Goal: Use online tool/utility: Utilize a website feature to perform a specific function

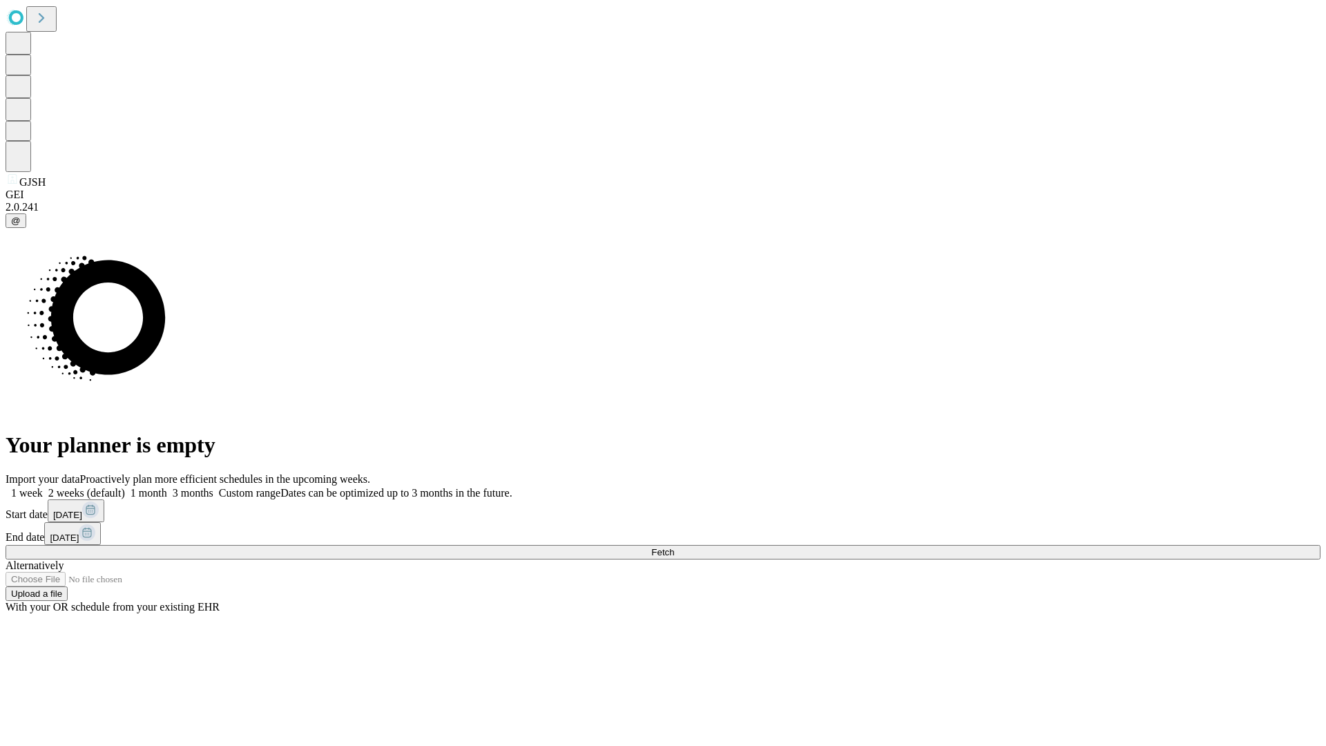
click at [674, 547] on span "Fetch" at bounding box center [662, 552] width 23 height 10
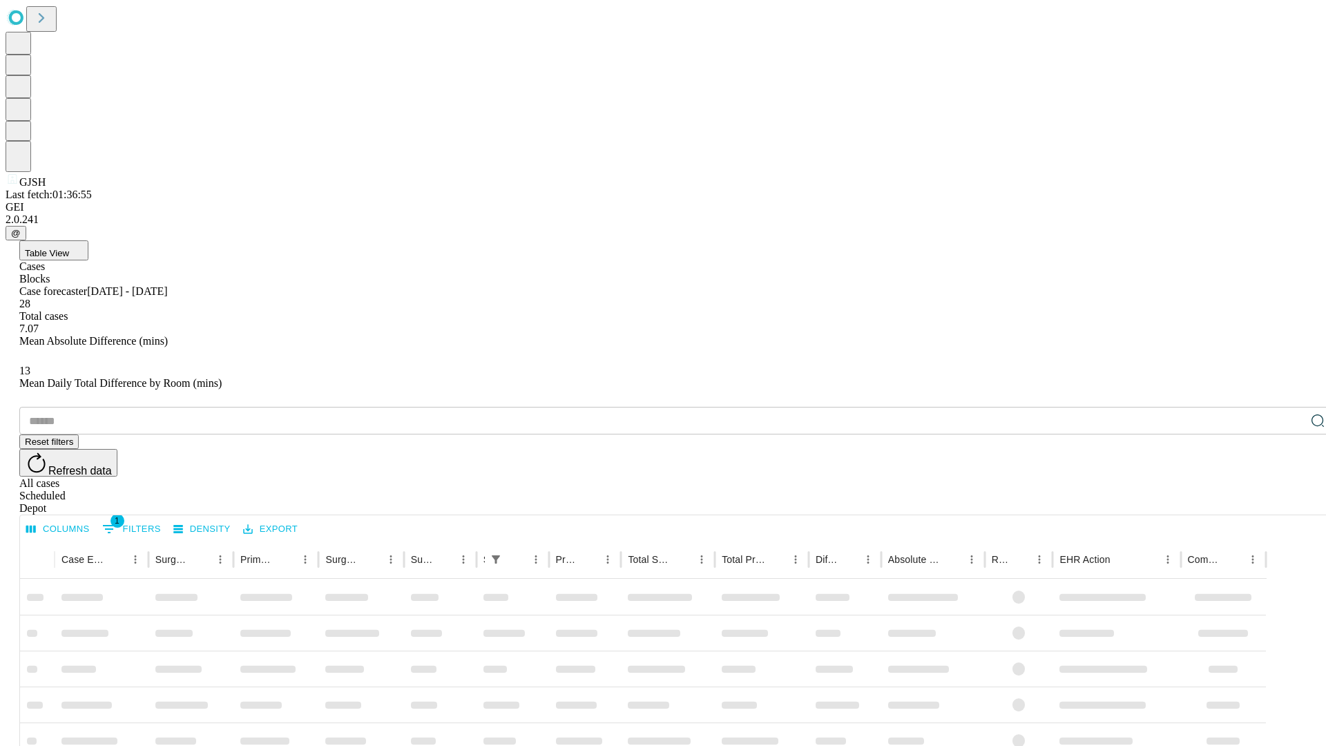
click at [69, 248] on span "Table View" at bounding box center [47, 253] width 44 height 10
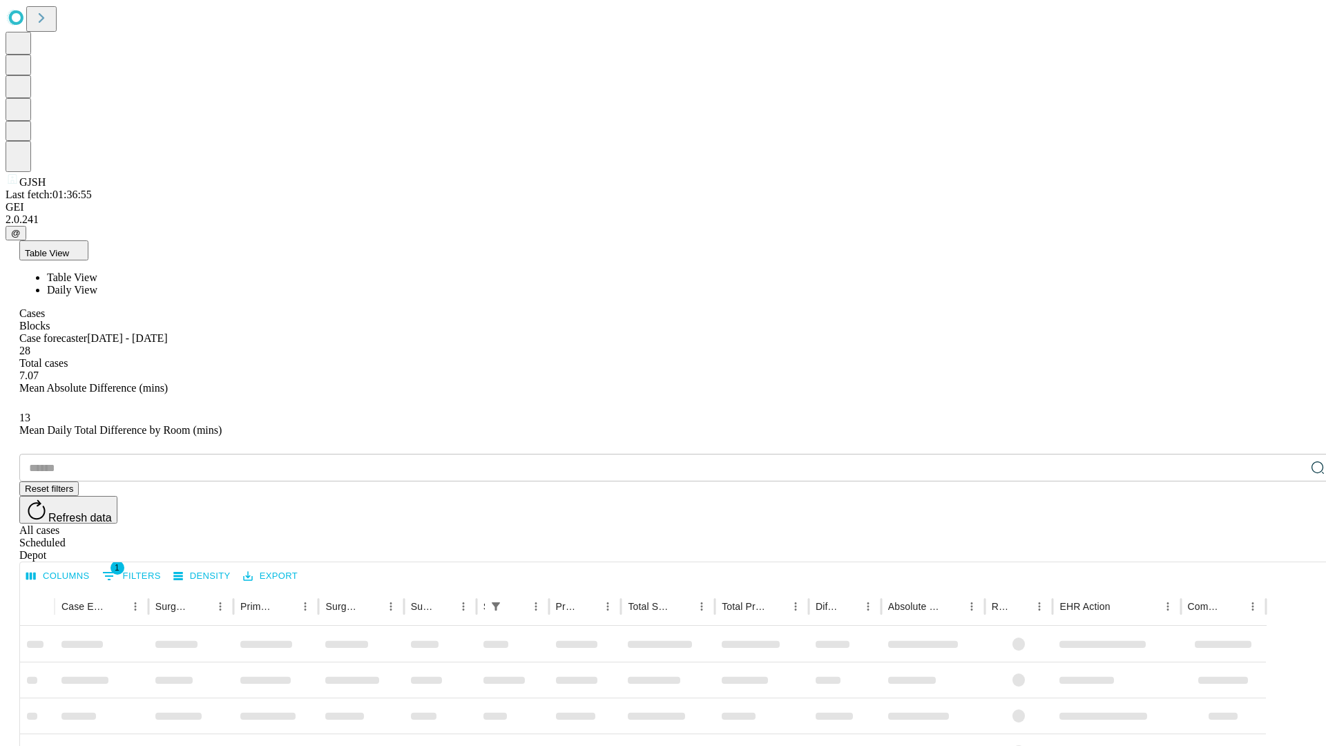
click at [97, 284] on span "Daily View" at bounding box center [72, 290] width 50 height 12
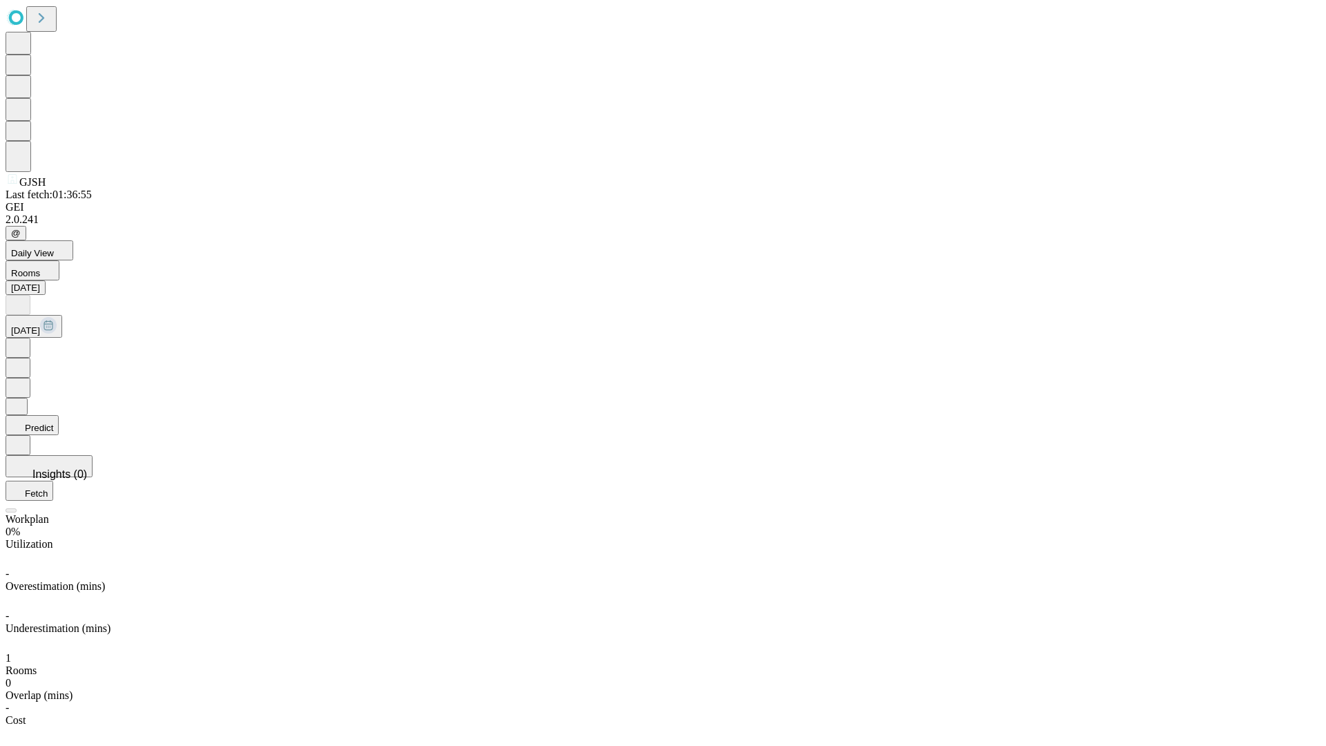
click at [59, 415] on button "Predict" at bounding box center [32, 425] width 53 height 20
